Goal: Task Accomplishment & Management: Use online tool/utility

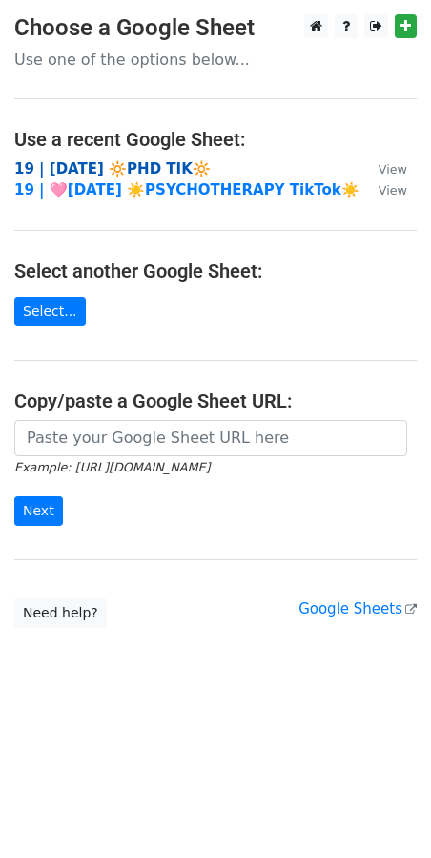
click at [142, 171] on strong "19 | [DATE] 🔆PHD TIK🔆" at bounding box center [112, 168] width 197 height 17
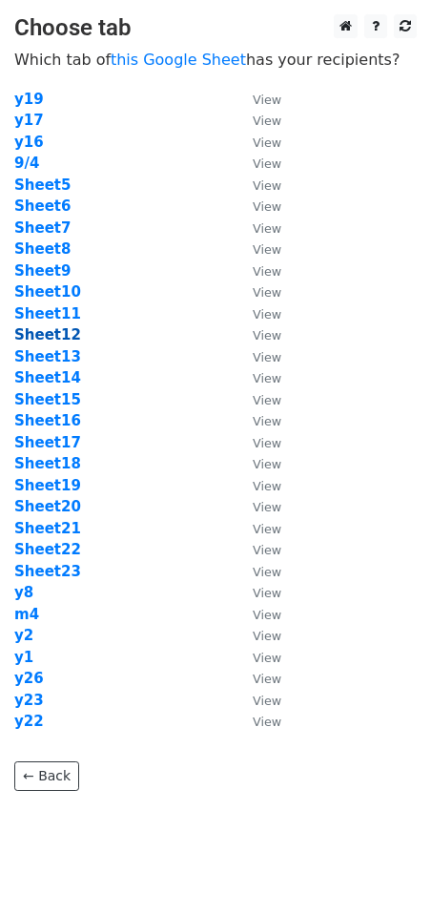
click at [60, 335] on strong "Sheet12" at bounding box center [47, 334] width 67 height 17
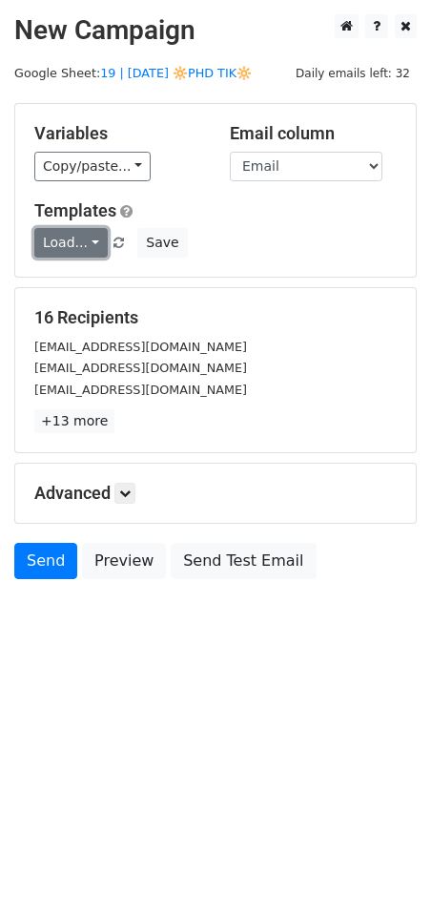
click at [56, 247] on link "Load..." at bounding box center [70, 243] width 73 height 30
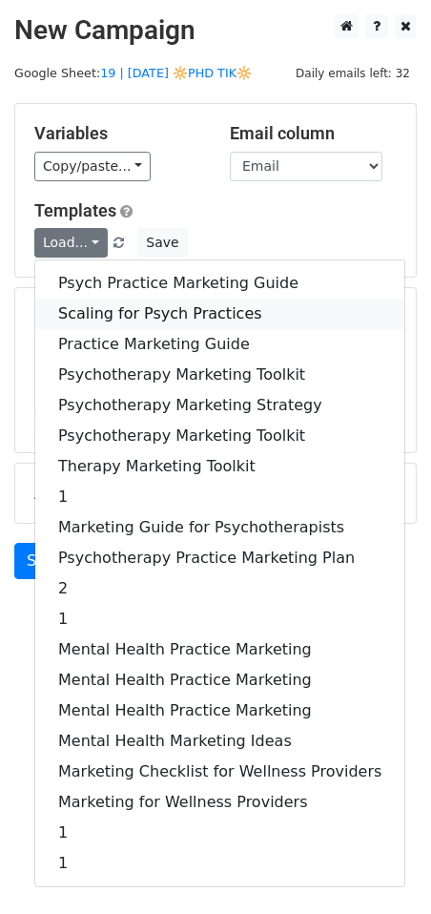
click at [105, 302] on link "Scaling for Psych Practices" at bounding box center [219, 314] width 369 height 31
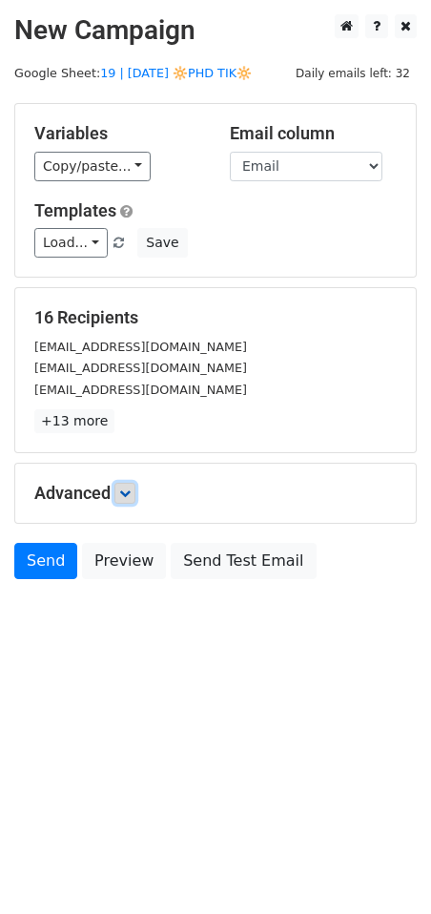
click at [122, 483] on link at bounding box center [124, 493] width 21 height 21
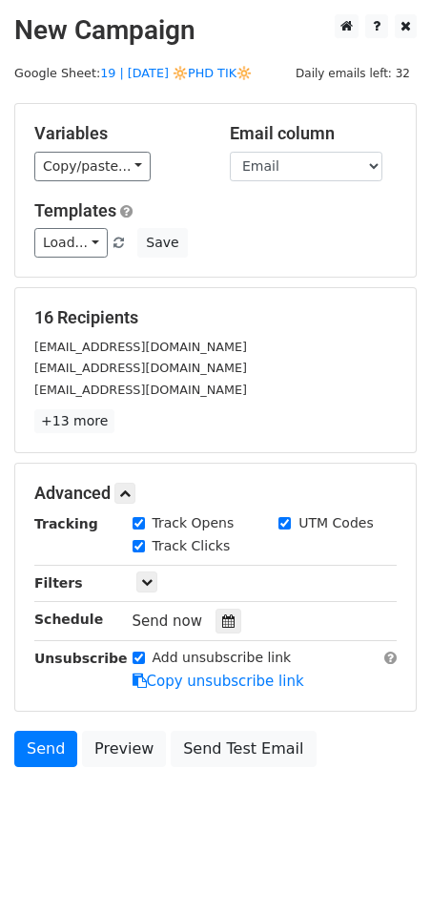
click at [204, 614] on div "Send now" at bounding box center [245, 622] width 224 height 26
click at [218, 612] on div at bounding box center [229, 621] width 26 height 25
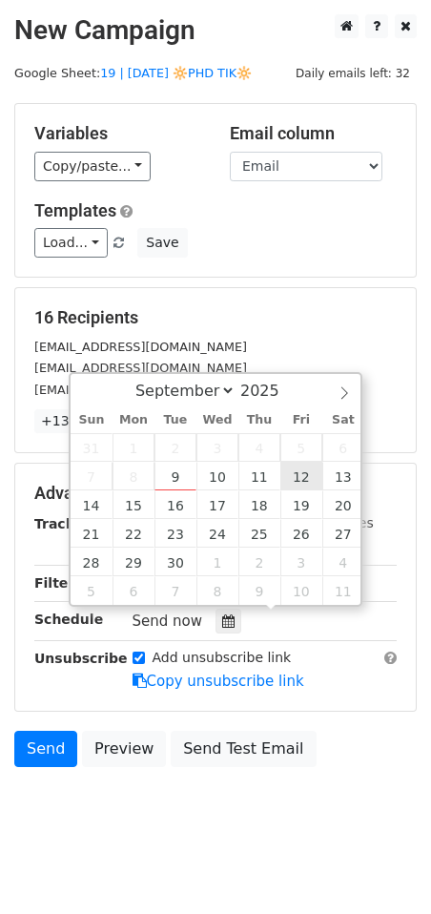
type input "2025-09-12 12:00"
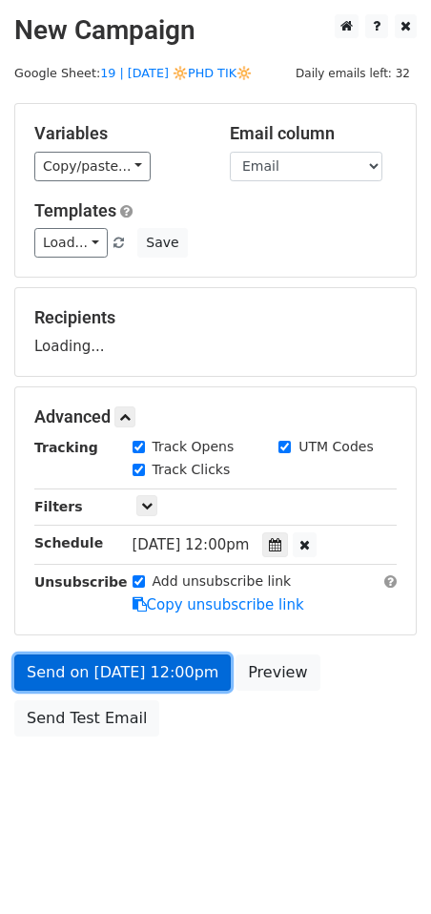
click at [143, 674] on link "Send on Sep 12 at 12:00pm" at bounding box center [122, 672] width 217 height 36
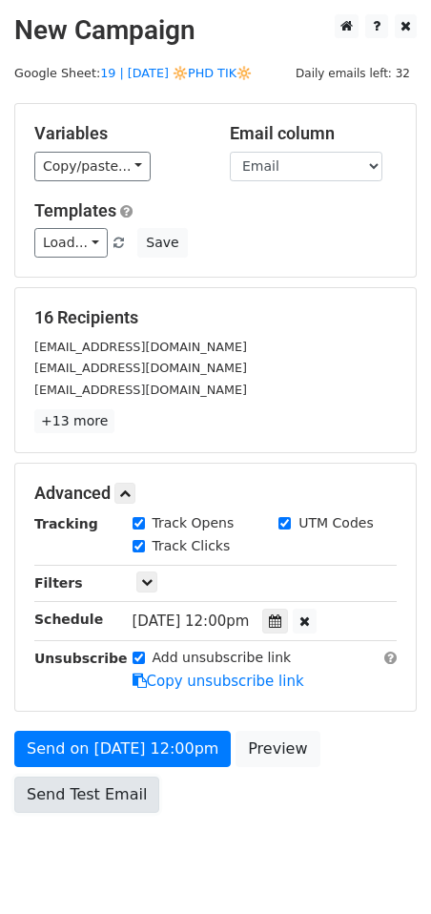
click at [71, 782] on link "Send Test Email" at bounding box center [86, 795] width 145 height 36
